Goal: Task Accomplishment & Management: Manage account settings

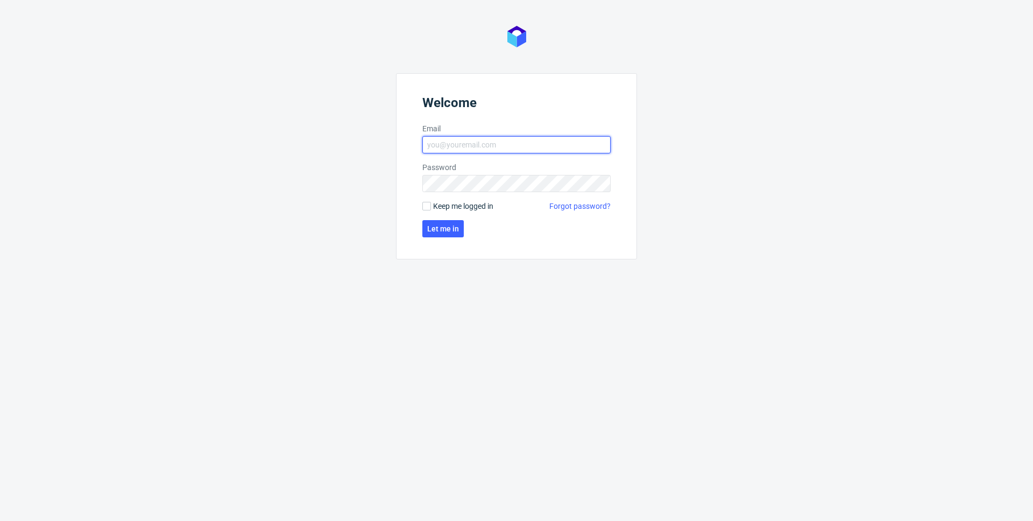
click at [491, 151] on input "Email" at bounding box center [516, 144] width 188 height 17
click at [530, 150] on input "Email" at bounding box center [516, 144] width 188 height 17
type input "maksymilian.szyszko@packhelp.com"
click at [445, 235] on button "Let me in" at bounding box center [442, 228] width 41 height 17
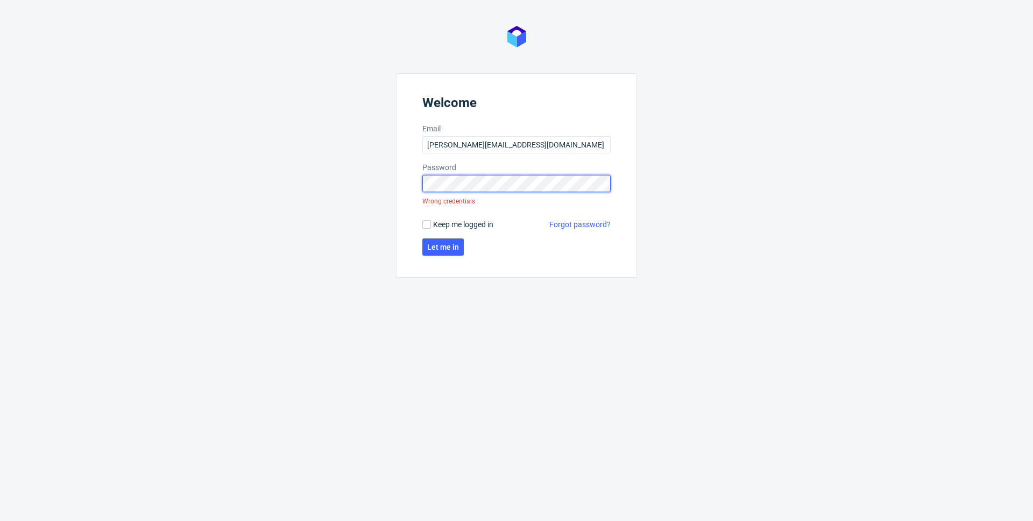
click at [393, 193] on div "Welcome Email maksymilian.szyszko@packhelp.com Password Wrong credentials Keep …" at bounding box center [516, 260] width 1033 height 521
click button "Let me in" at bounding box center [442, 246] width 41 height 17
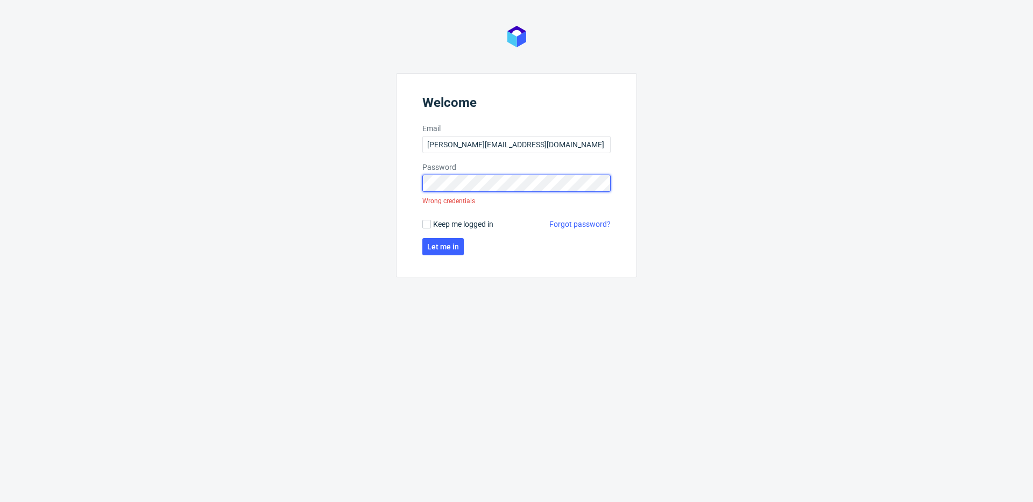
click at [338, 198] on div "Welcome Email maksymilian.szyszko@packhelp.com Password Wrong credentials Keep …" at bounding box center [516, 251] width 1033 height 502
click button "Let me in" at bounding box center [442, 246] width 41 height 17
click at [579, 226] on link "Forgot password?" at bounding box center [579, 224] width 61 height 11
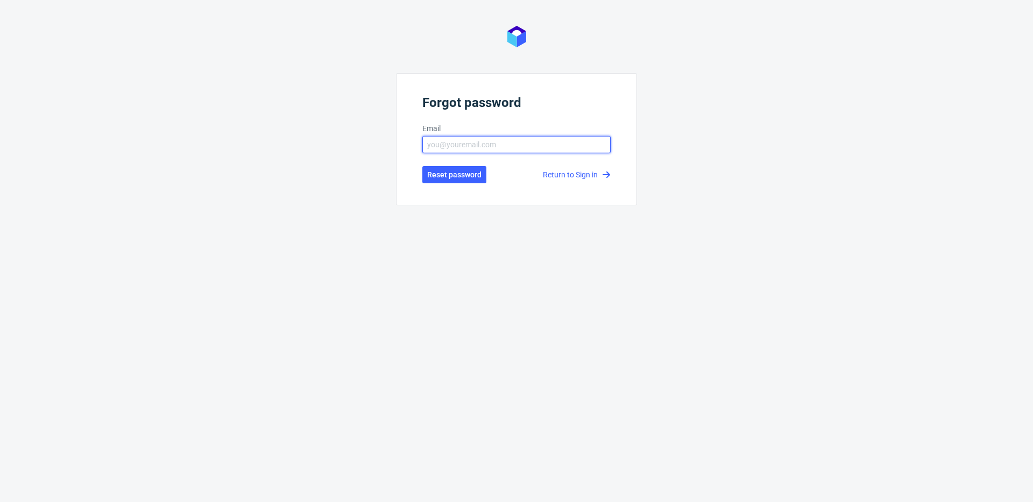
click at [494, 151] on input "text" at bounding box center [516, 144] width 188 height 17
type input "maksymilian.szyszko@packhelp.com"
click at [430, 173] on span "Reset password" at bounding box center [454, 175] width 54 height 8
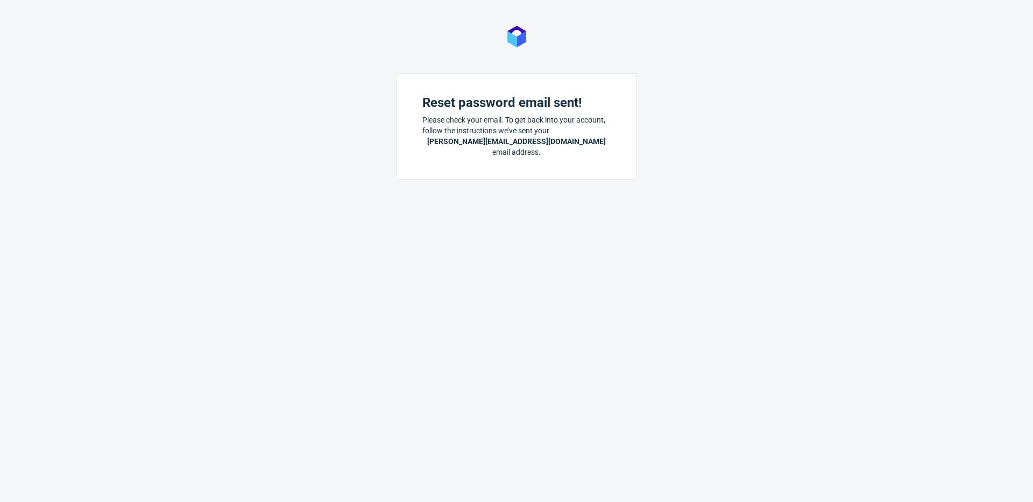
click at [528, 37] on div "Reset password email sent! Please check your email. To get back into your accou…" at bounding box center [516, 251] width 1033 height 502
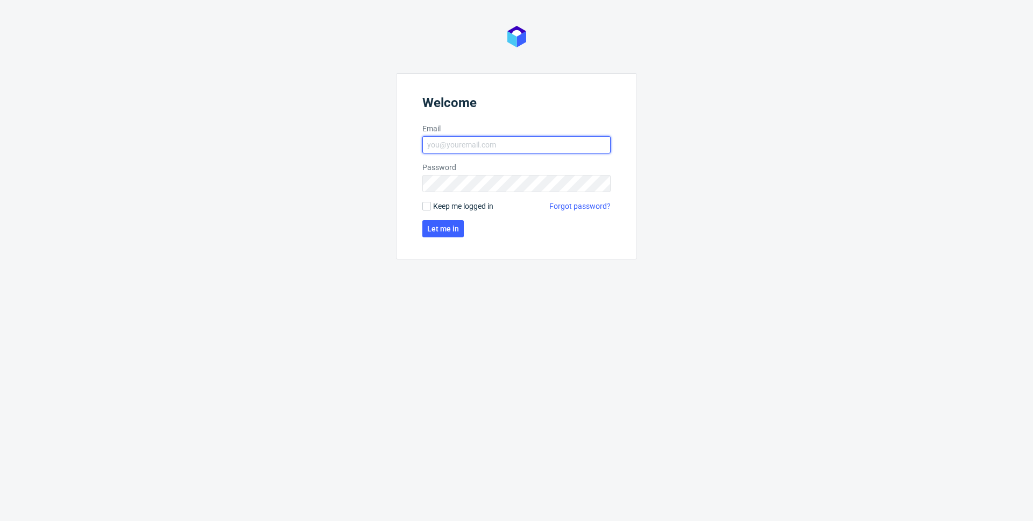
click at [525, 144] on input "Email" at bounding box center [516, 144] width 188 height 17
